Goal: Task Accomplishment & Management: Manage account settings

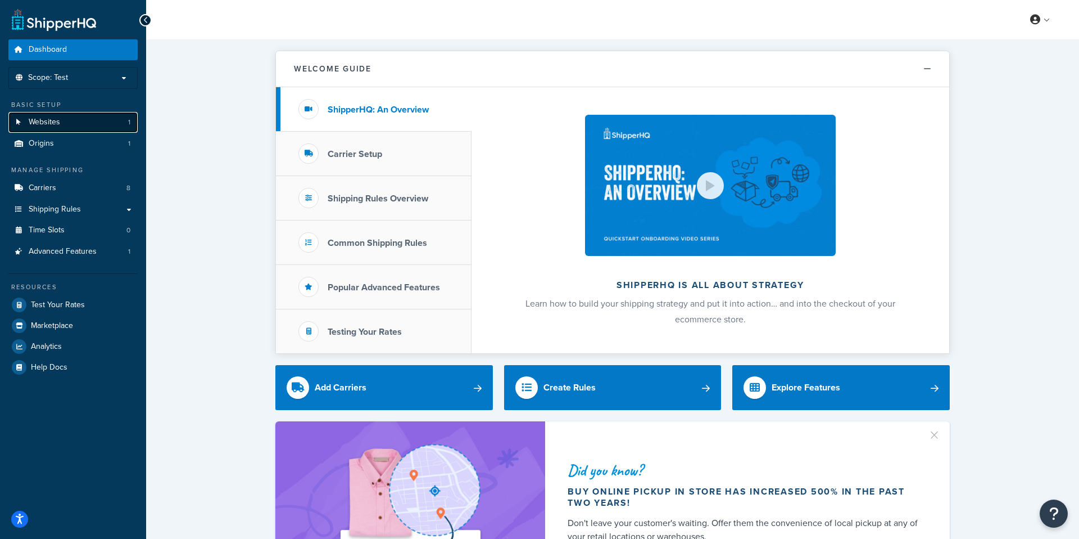
click at [104, 128] on link "Websites 1" at bounding box center [72, 122] width 129 height 21
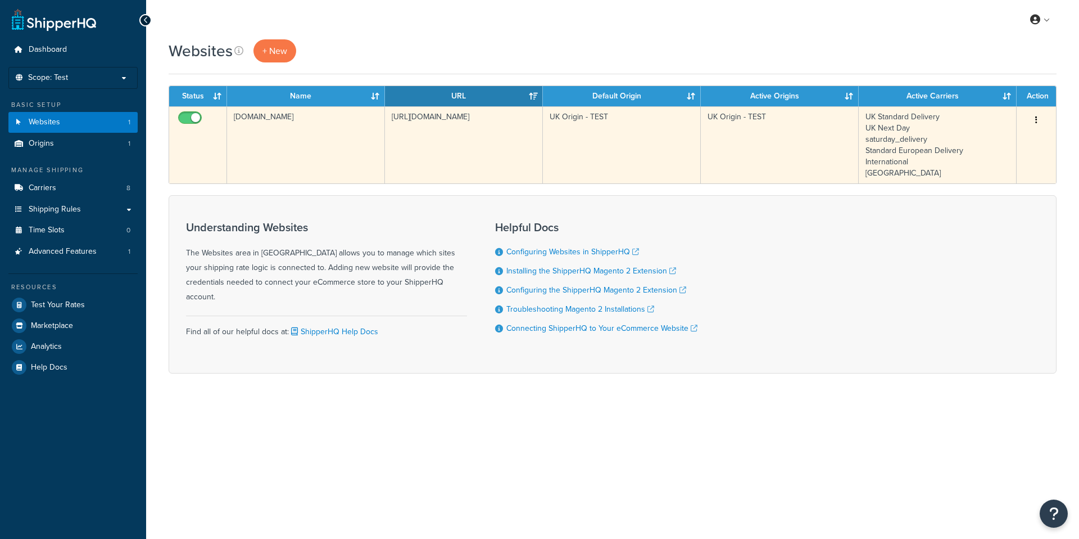
click at [555, 119] on td "UK Origin - TEST" at bounding box center [622, 144] width 158 height 77
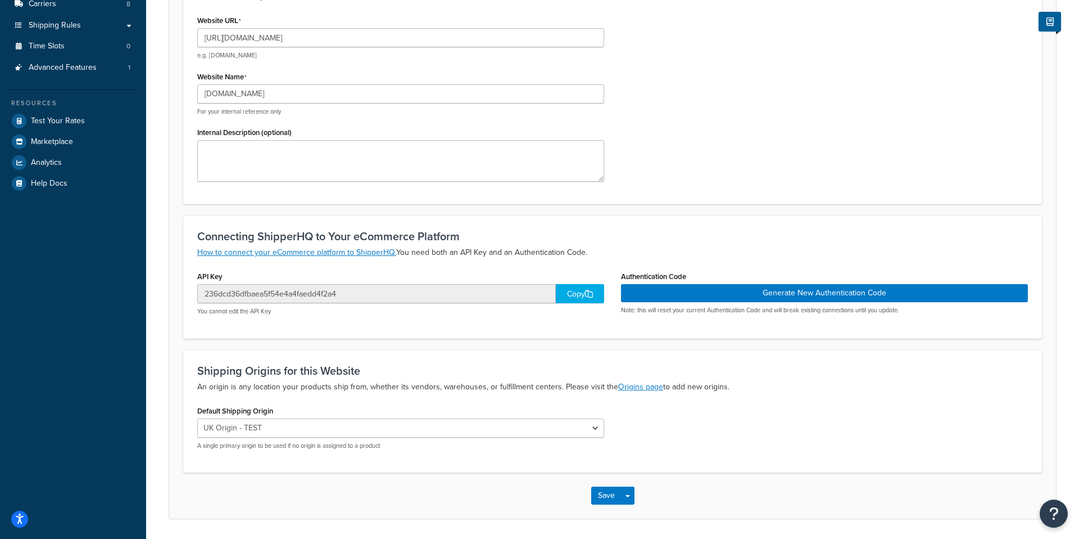
scroll to position [207, 0]
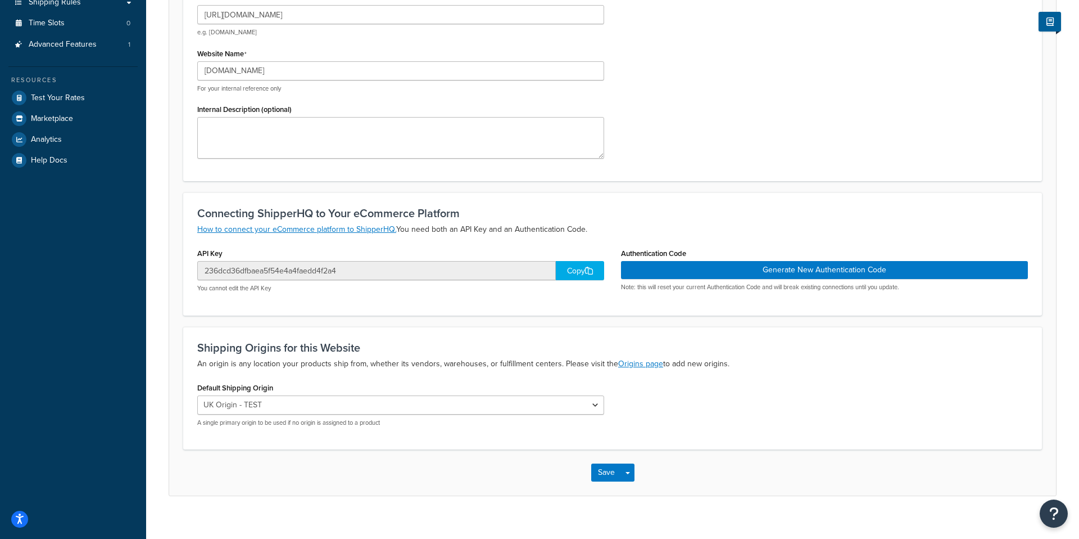
click at [566, 269] on div "Copy" at bounding box center [580, 270] width 48 height 19
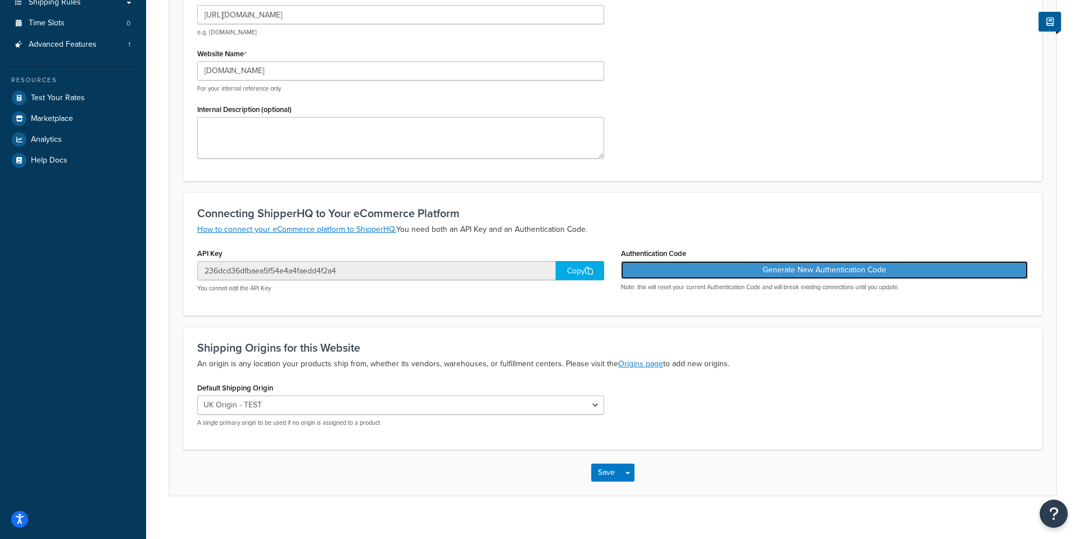
click at [778, 269] on button "Generate New Authentication Code" at bounding box center [824, 270] width 407 height 18
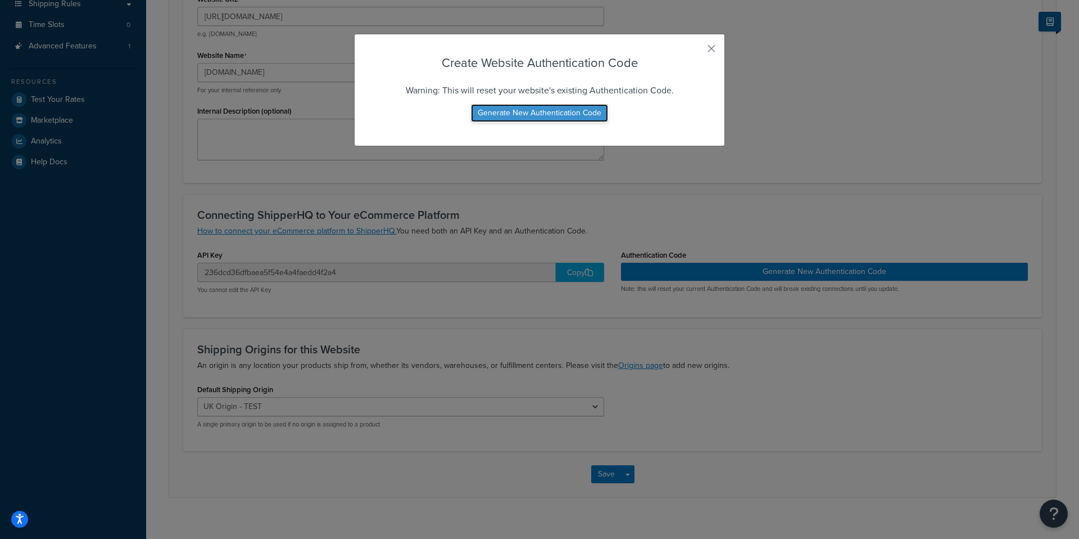
click at [551, 110] on button "Generate New Authentication Code" at bounding box center [539, 113] width 137 height 18
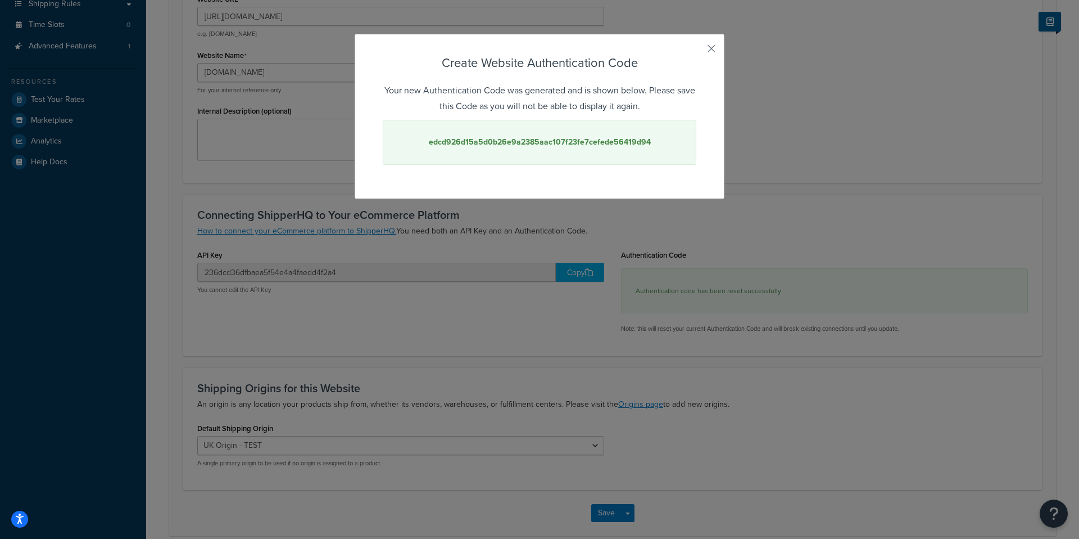
click at [536, 138] on strong "edcd926d15a5d0b26e9a2385aac107f23fe7cefede56419d94" at bounding box center [540, 142] width 222 height 12
copy strong "edcd926d15a5d0b26e9a2385aac107f23fe7cefede56419d94"
click at [696, 51] on button "button" at bounding box center [695, 52] width 3 height 3
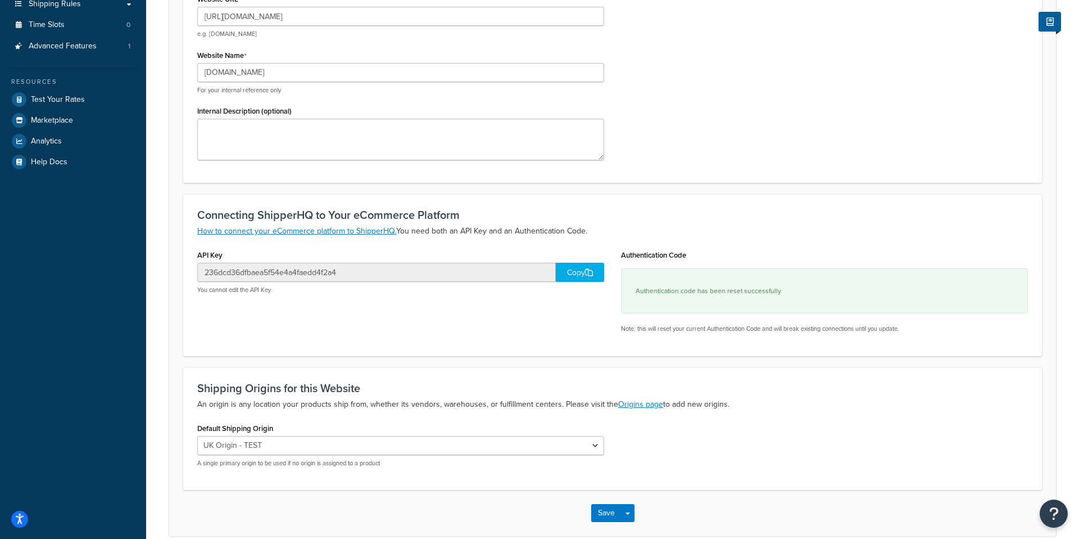
scroll to position [0, 0]
